Goal: Complete application form

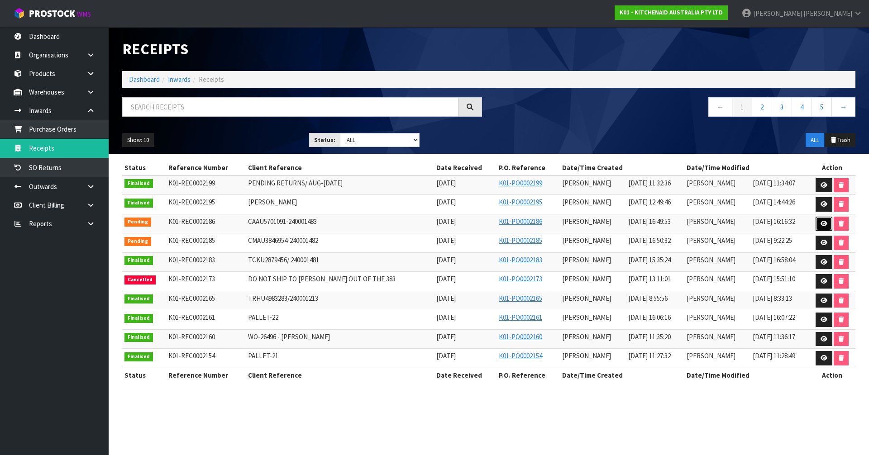
click at [823, 227] on link at bounding box center [824, 224] width 17 height 14
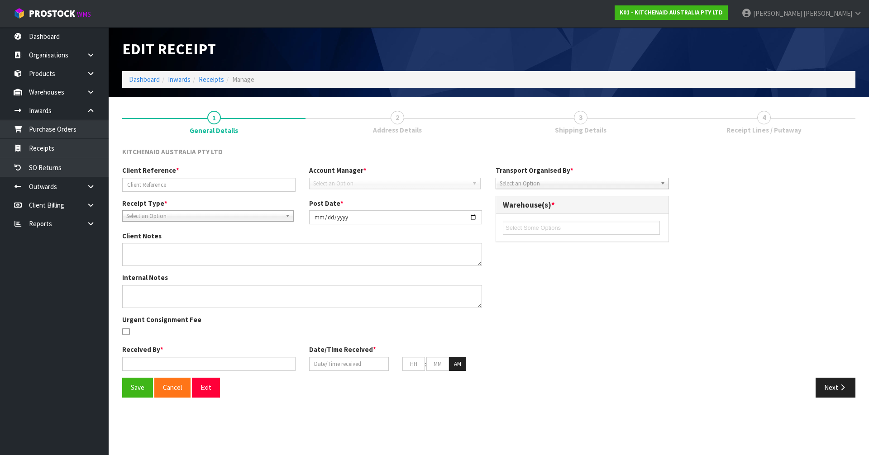
type input "CAAU5701091-240001483"
type input "[DATE]"
type input "[PERSON_NAME]"
type input "[DATE]"
type input "04"
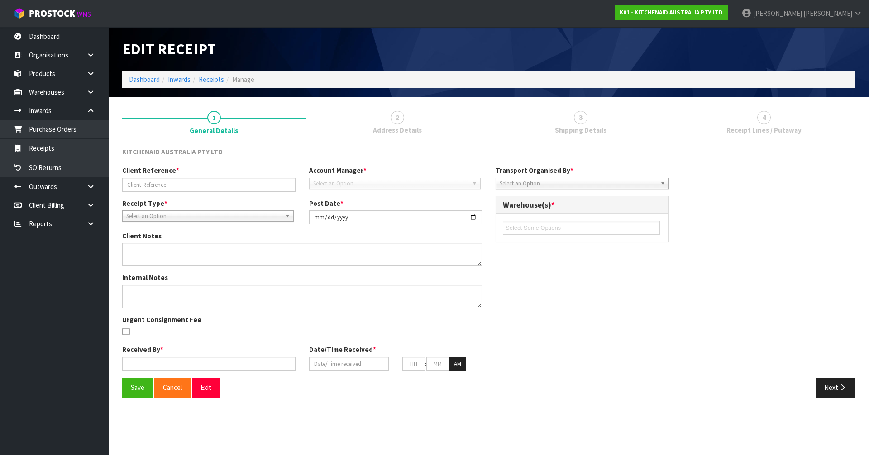
type input "49"
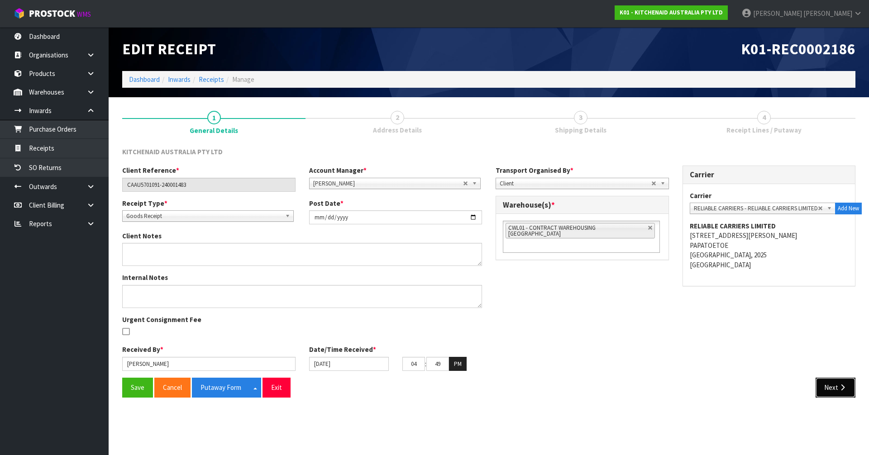
click at [829, 392] on button "Next" at bounding box center [836, 387] width 40 height 19
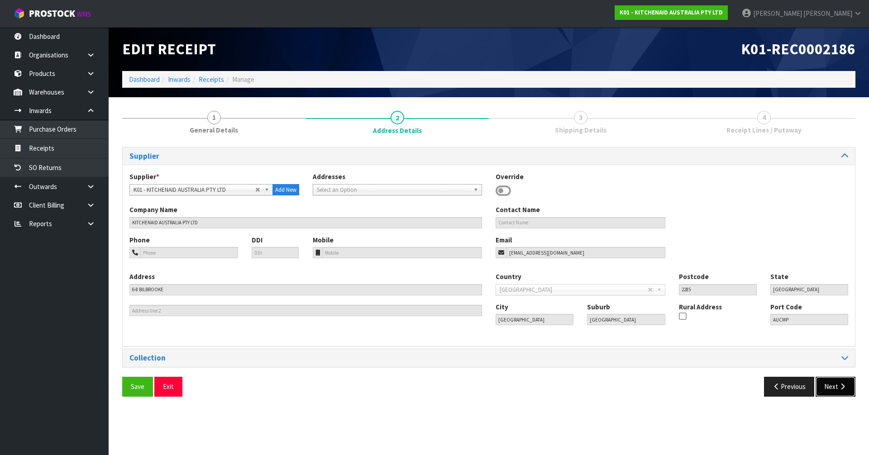
click at [827, 387] on button "Next" at bounding box center [836, 386] width 40 height 19
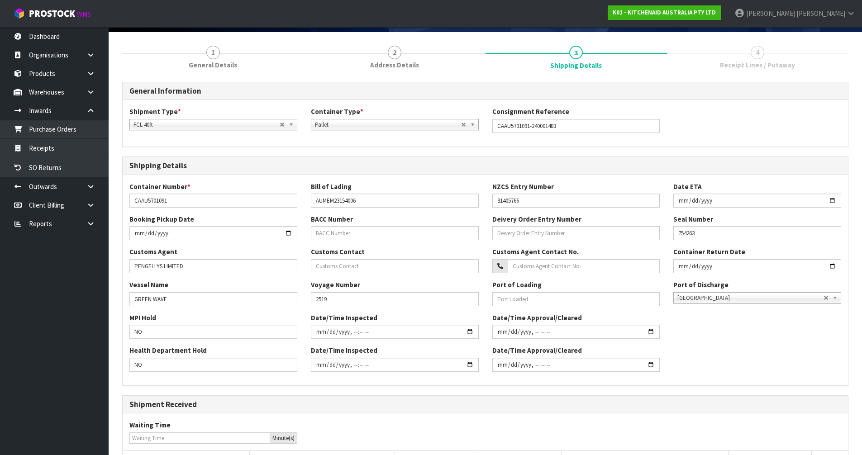
scroll to position [176, 0]
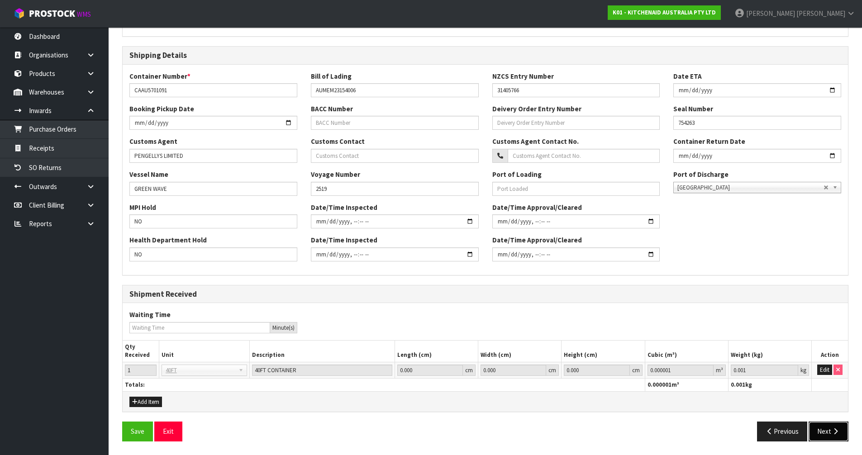
click at [832, 423] on button "Next" at bounding box center [829, 431] width 40 height 19
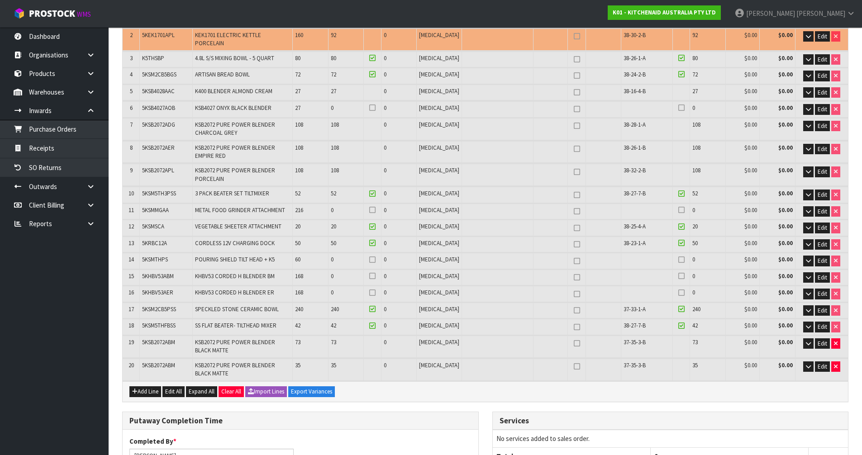
scroll to position [0, 0]
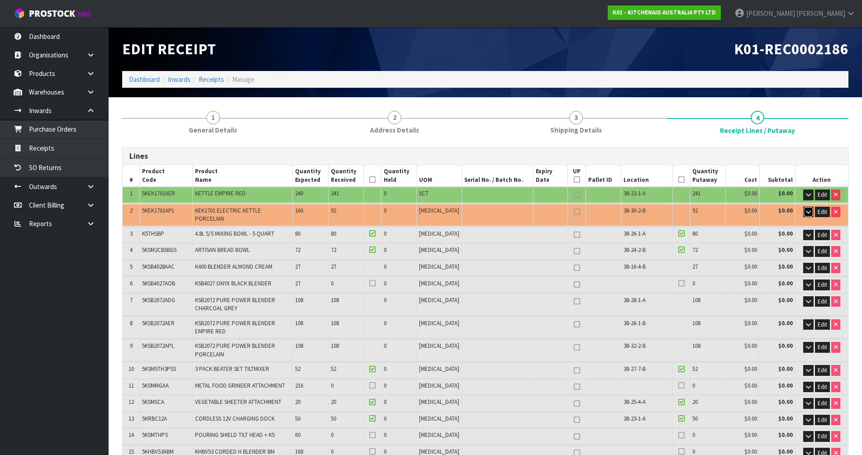
click at [810, 213] on icon "button" at bounding box center [808, 212] width 5 height 6
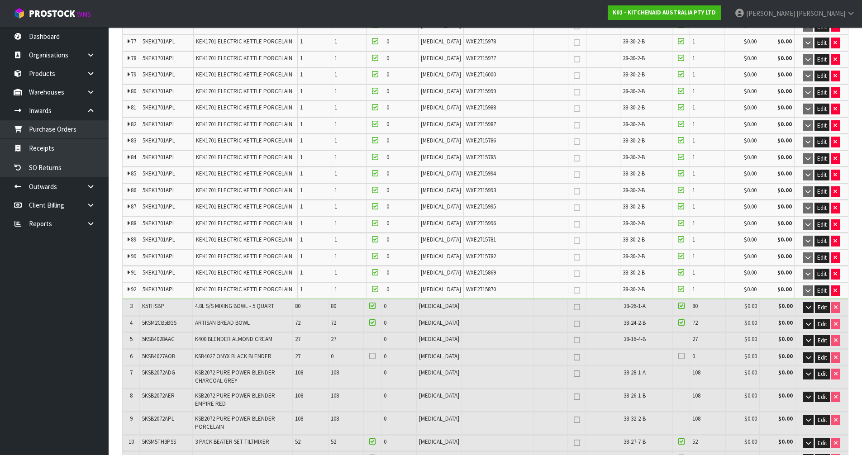
scroll to position [1539, 0]
